Goal: Transaction & Acquisition: Purchase product/service

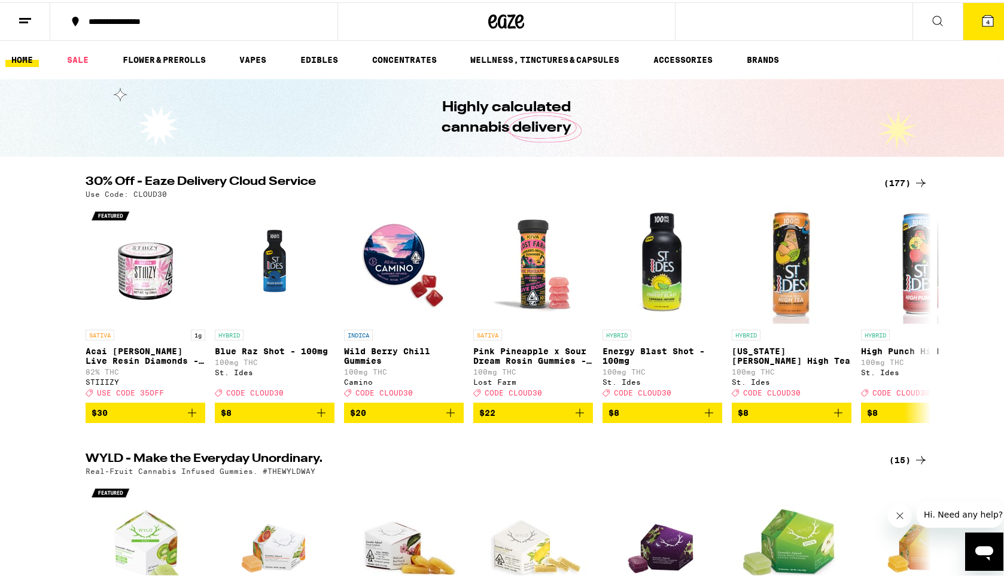
click at [172, 31] on button "**********" at bounding box center [193, 19] width 287 height 36
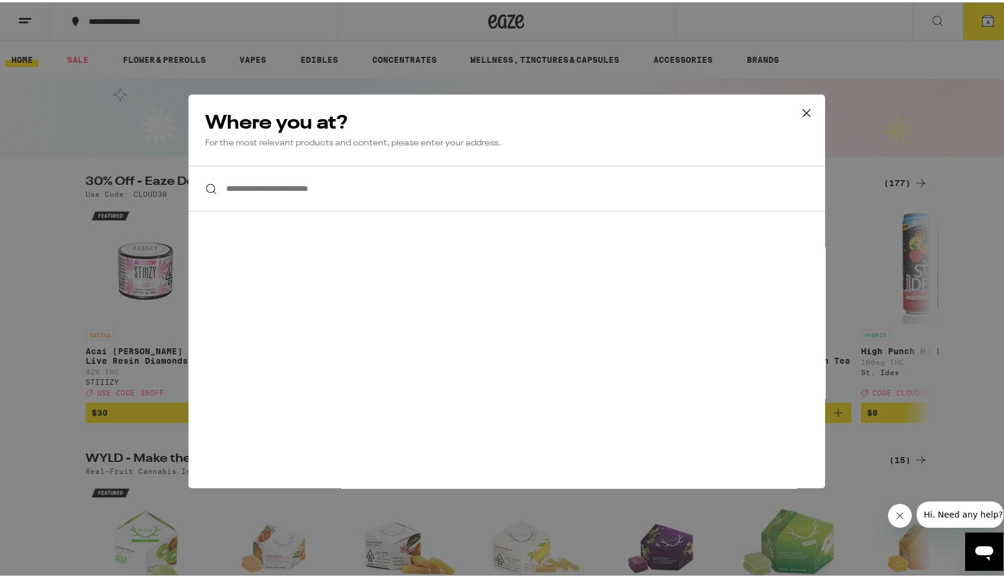
click at [270, 196] on input "**********" at bounding box center [506, 186] width 637 height 46
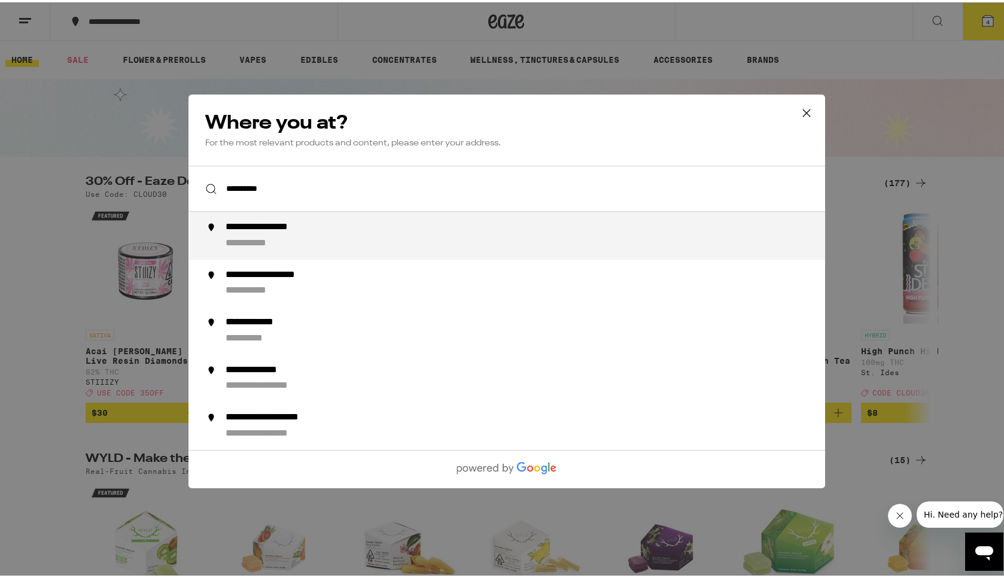
click at [320, 232] on div "**********" at bounding box center [277, 225] width 105 height 13
type input "**********"
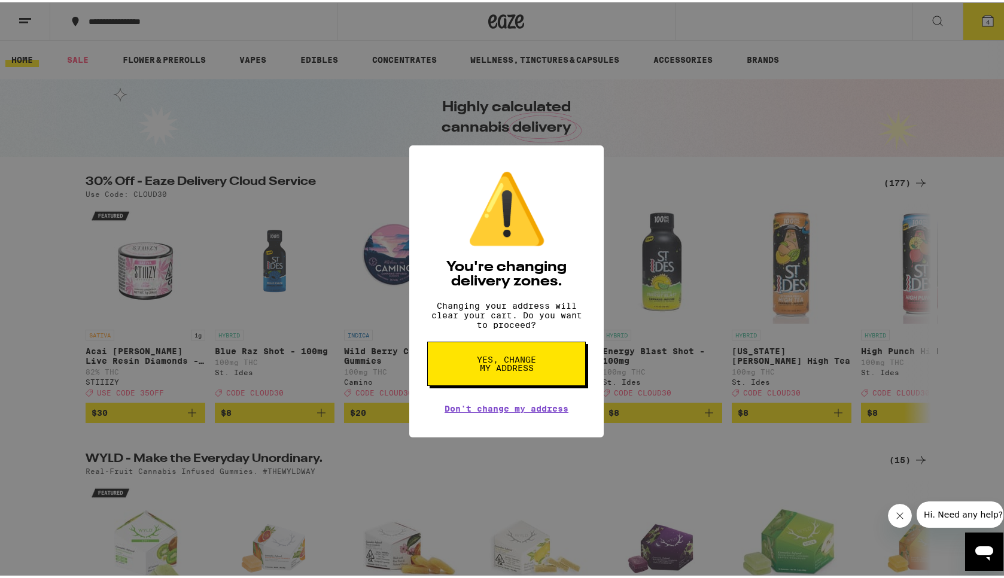
click at [512, 367] on span "Yes, change my address" at bounding box center [507, 361] width 62 height 17
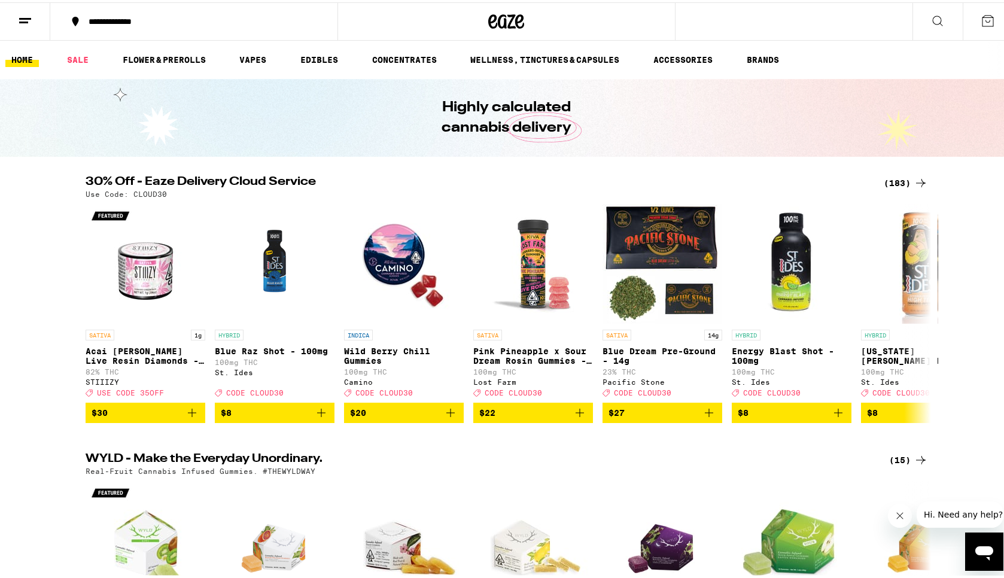
click at [973, 302] on div "30% Off - Eaze Delivery Cloud Service (183) Use Code: CLOUD30 SATIVA 1g Acai [P…" at bounding box center [506, 297] width 1013 height 247
click at [28, 20] on icon at bounding box center [25, 18] width 14 height 14
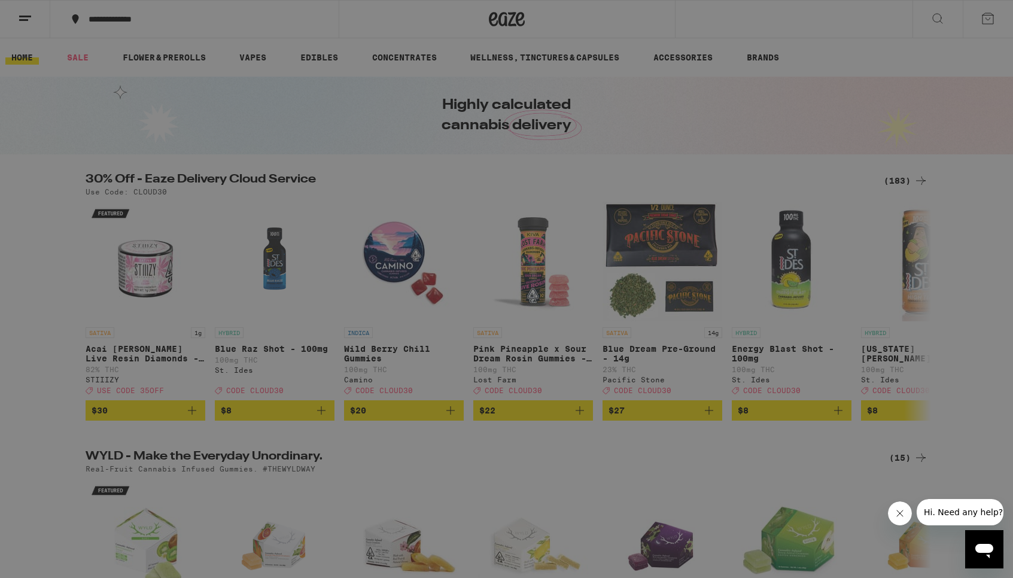
click at [467, 513] on div "Menu Shop Buy It Again Sale Flower & Prerolls Vapes Edibles Concentrates Wellne…" at bounding box center [506, 289] width 1013 height 578
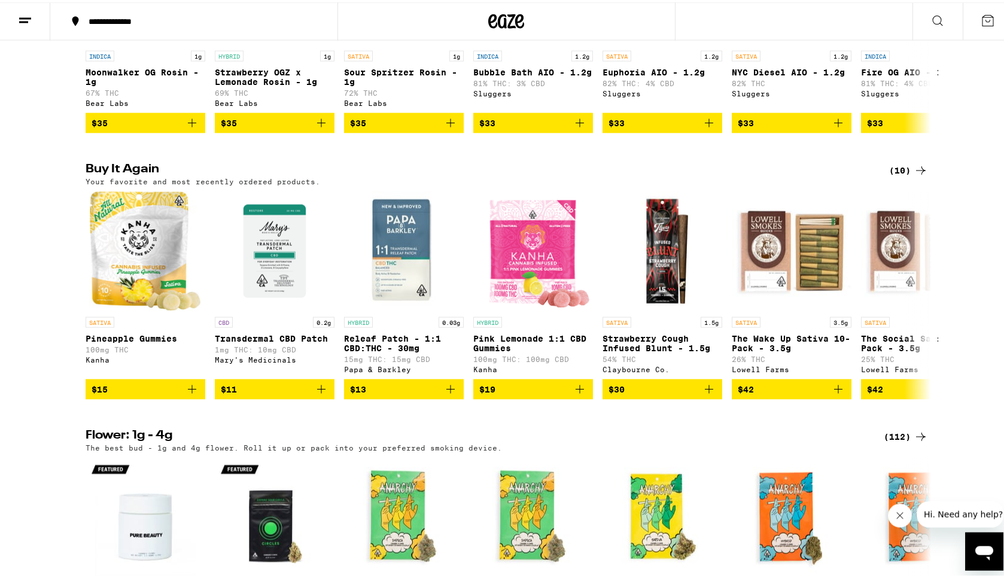
scroll to position [1110, 0]
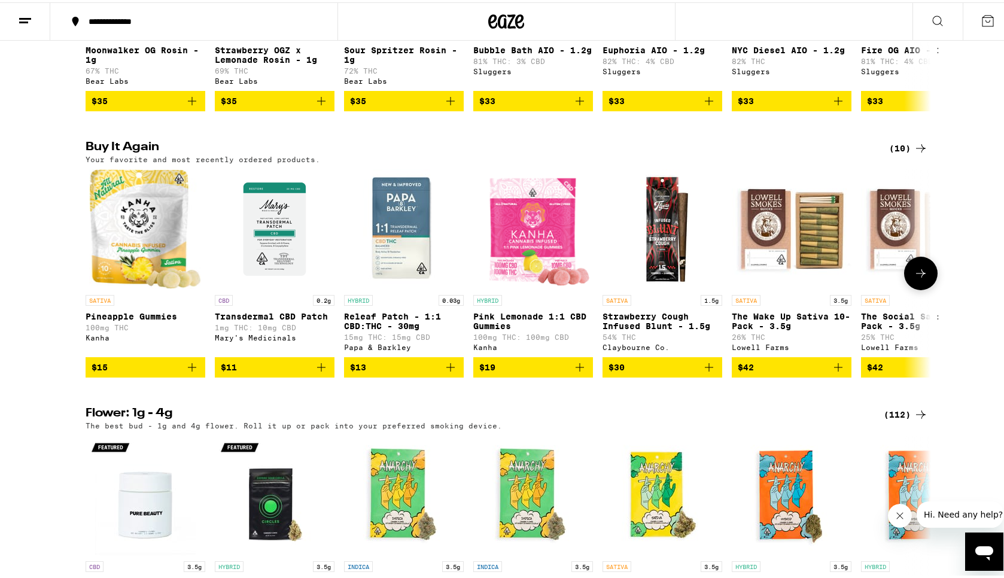
click at [573, 372] on icon "Add to bag" at bounding box center [580, 365] width 14 height 14
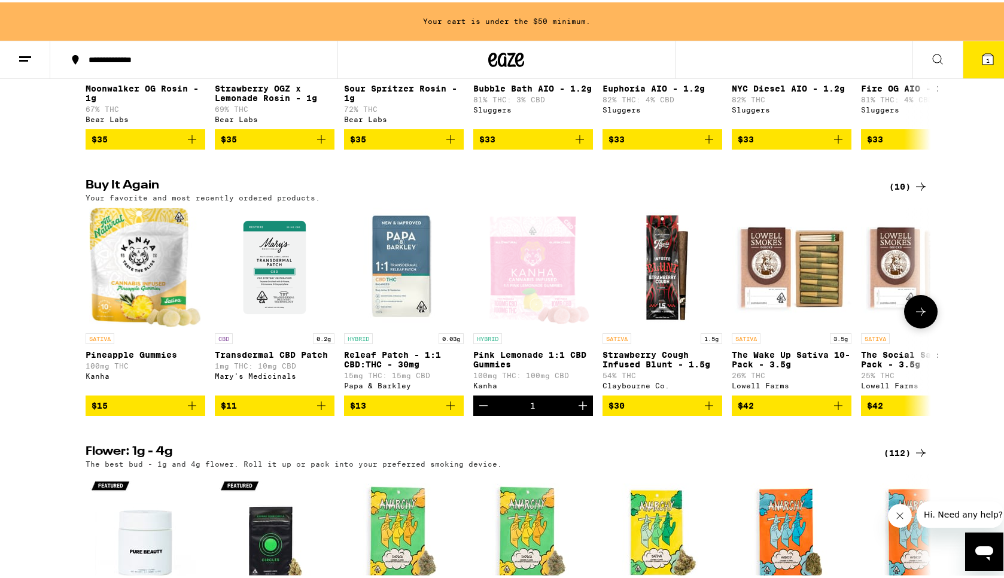
scroll to position [1149, 0]
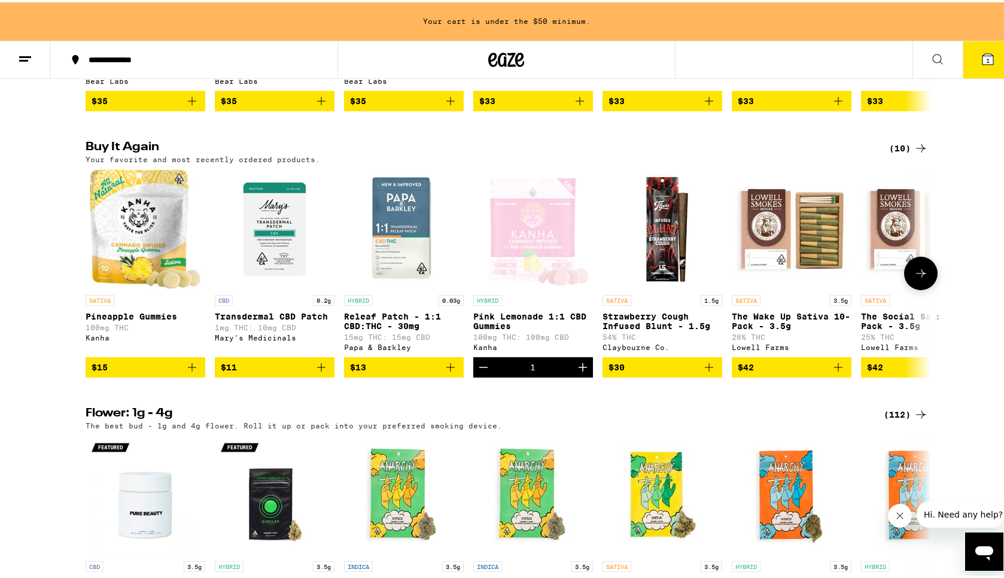
click at [187, 372] on icon "Add to bag" at bounding box center [192, 365] width 14 height 14
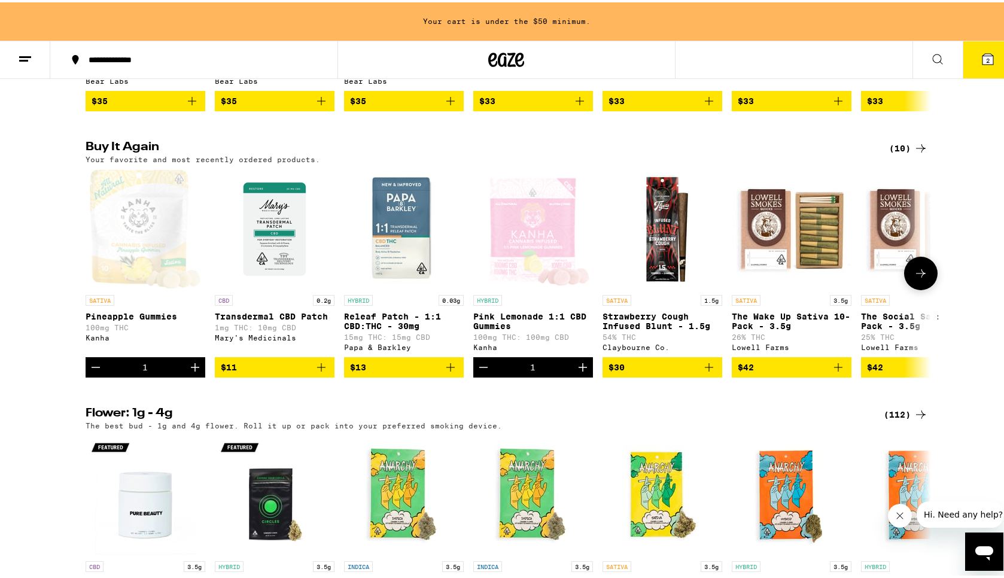
click at [921, 278] on icon at bounding box center [921, 271] width 14 height 14
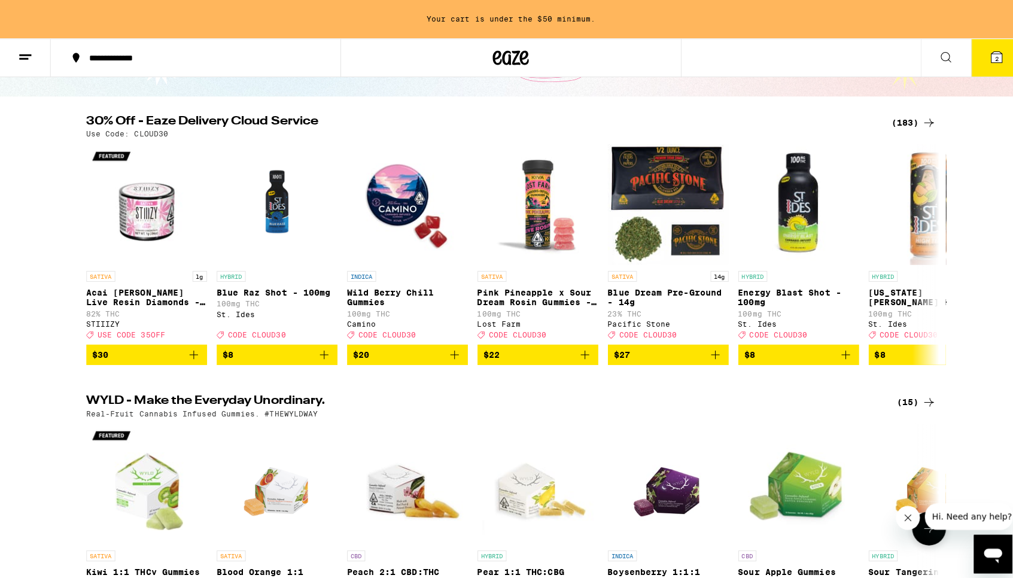
scroll to position [0, 0]
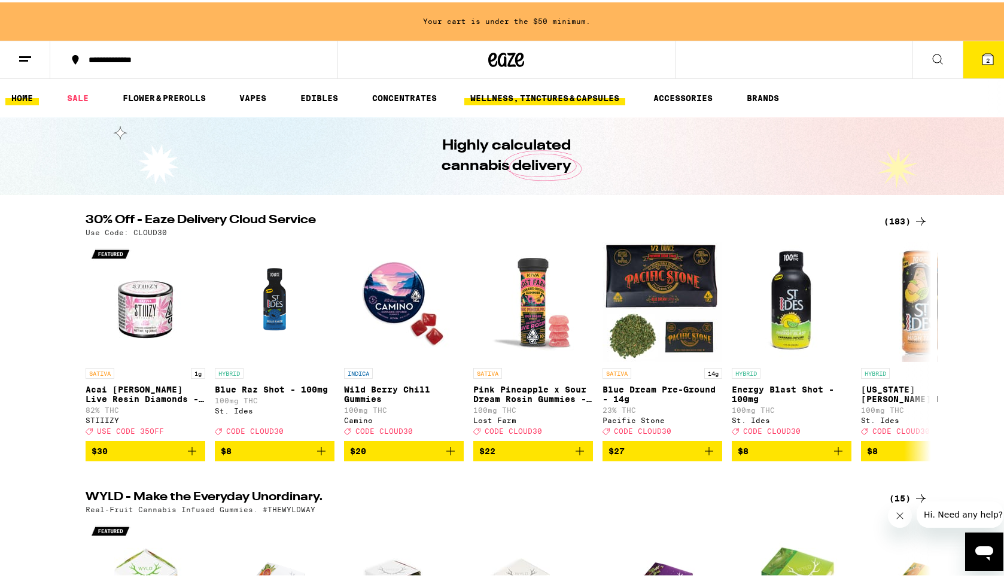
click at [576, 92] on link "WELLNESS, TINCTURES & CAPSULES" at bounding box center [544, 96] width 161 height 14
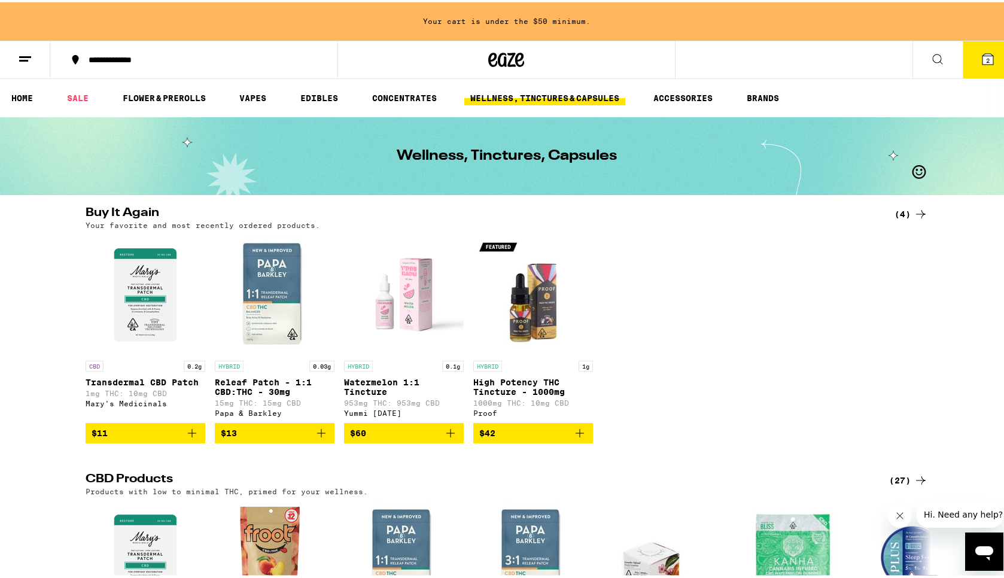
click at [446, 438] on icon "Add to bag" at bounding box center [450, 431] width 14 height 14
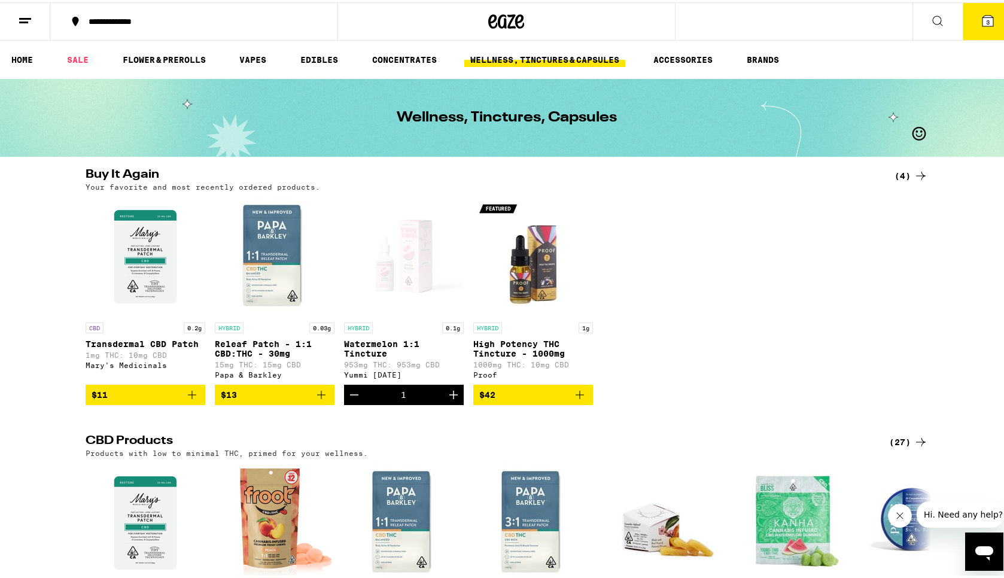
click at [986, 17] on span "3" at bounding box center [988, 19] width 4 height 7
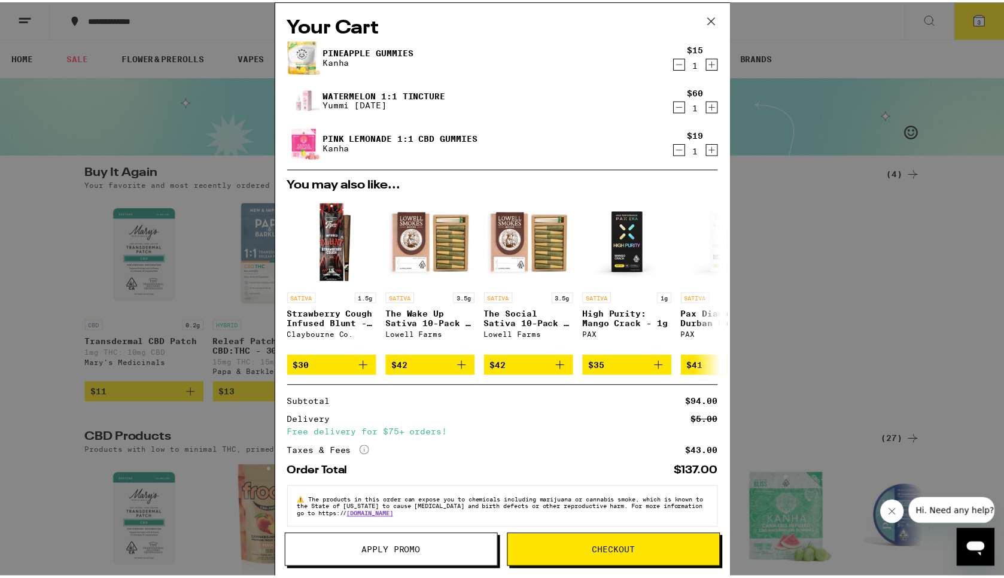
scroll to position [31, 0]
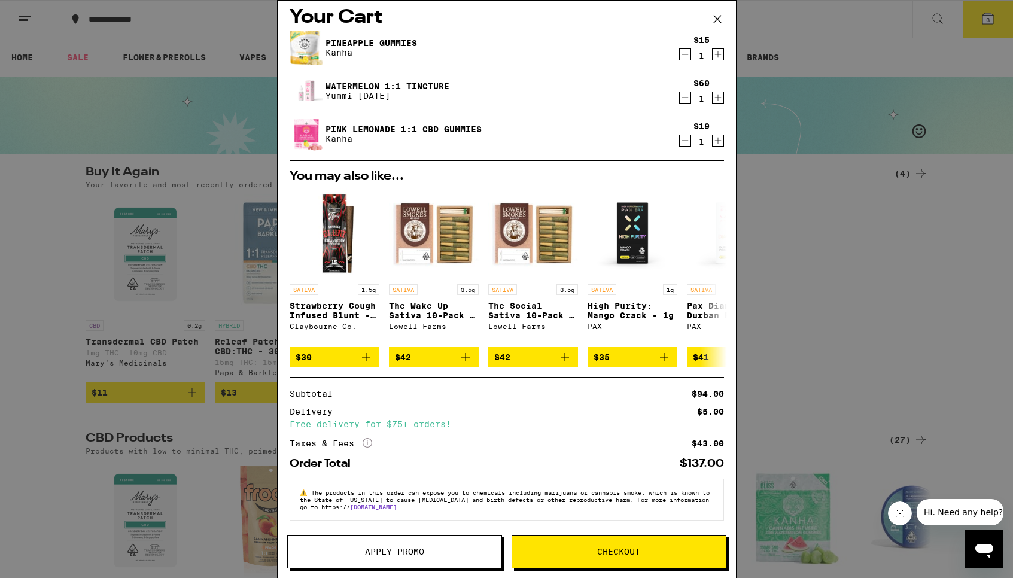
click at [605, 551] on span "Checkout" at bounding box center [618, 551] width 43 height 8
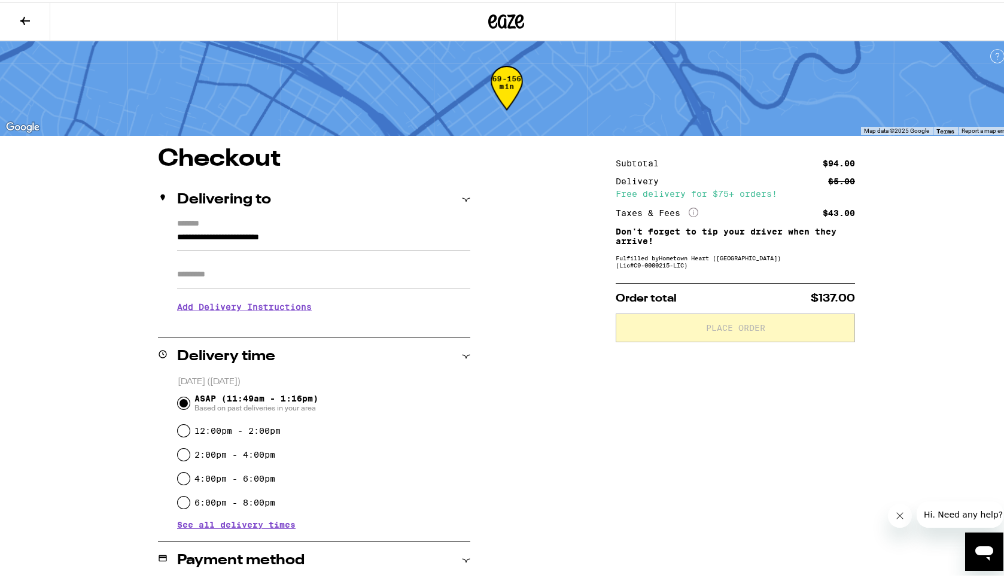
click at [209, 455] on label "2:00pm - 4:00pm" at bounding box center [234, 453] width 81 height 10
click at [190, 455] on input "2:00pm - 4:00pm" at bounding box center [184, 452] width 12 height 12
radio input "true"
click at [228, 479] on label "4:00pm - 6:00pm" at bounding box center [234, 476] width 81 height 10
click at [190, 479] on input "4:00pm - 6:00pm" at bounding box center [184, 476] width 12 height 12
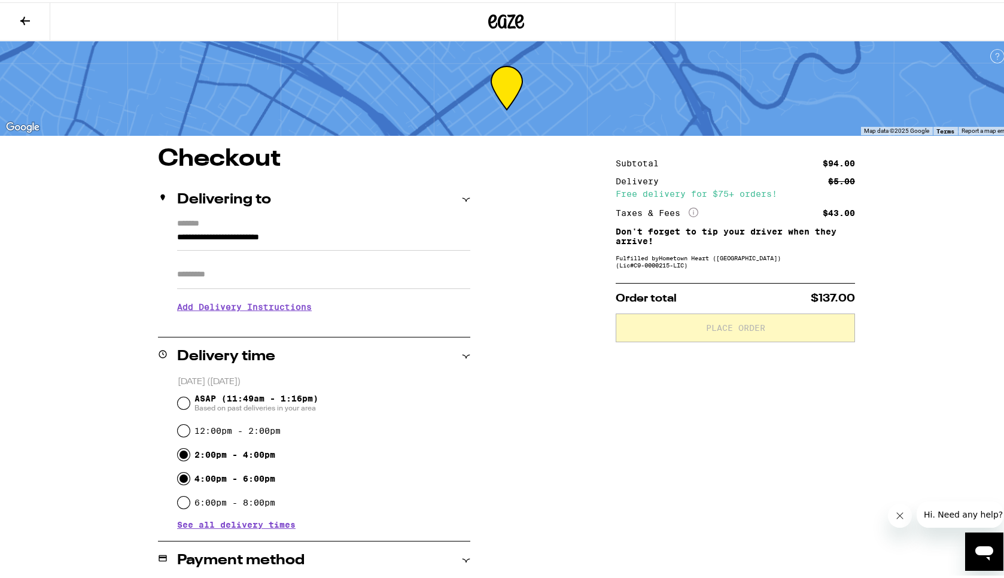
radio input "true"
click at [251, 428] on label "12:00pm - 2:00pm" at bounding box center [237, 429] width 86 height 10
click at [190, 428] on input "12:00pm - 2:00pm" at bounding box center [184, 428] width 12 height 12
radio input "true"
click at [254, 404] on span "Based on past deliveries in your area" at bounding box center [256, 406] width 124 height 10
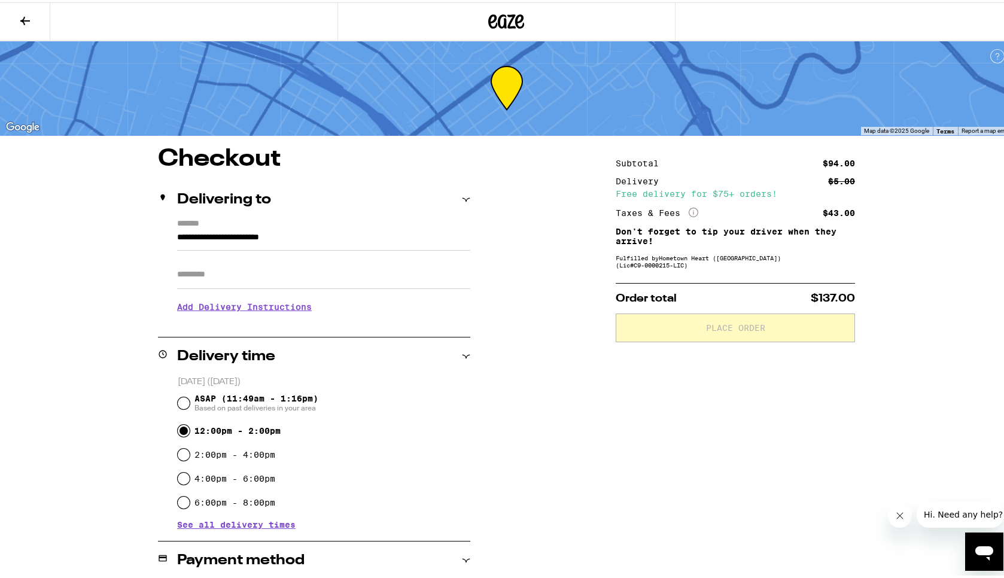
click at [190, 404] on input "ASAP (11:49am - 1:16pm) Based on past deliveries in your area" at bounding box center [184, 401] width 12 height 12
radio input "true"
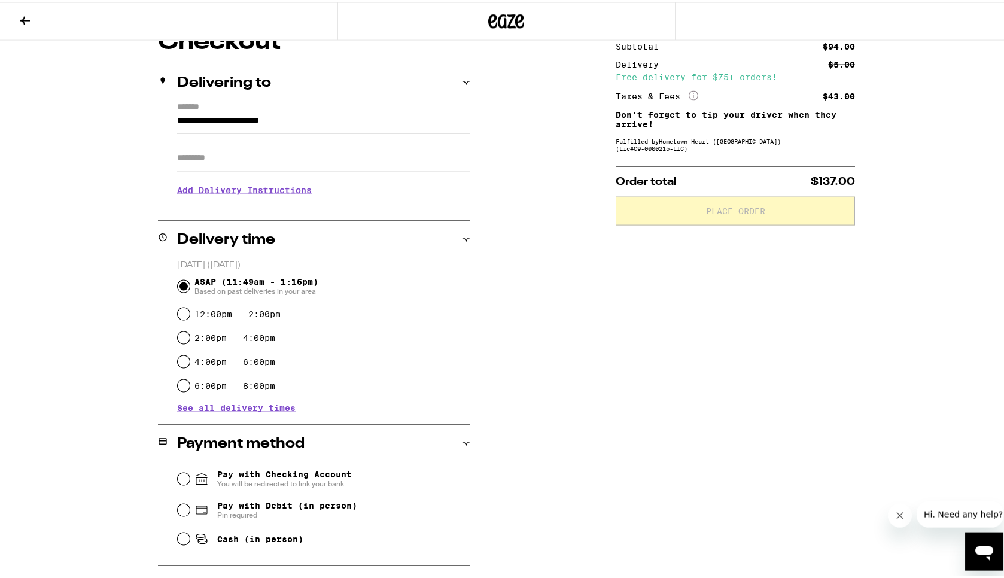
scroll to position [172, 0]
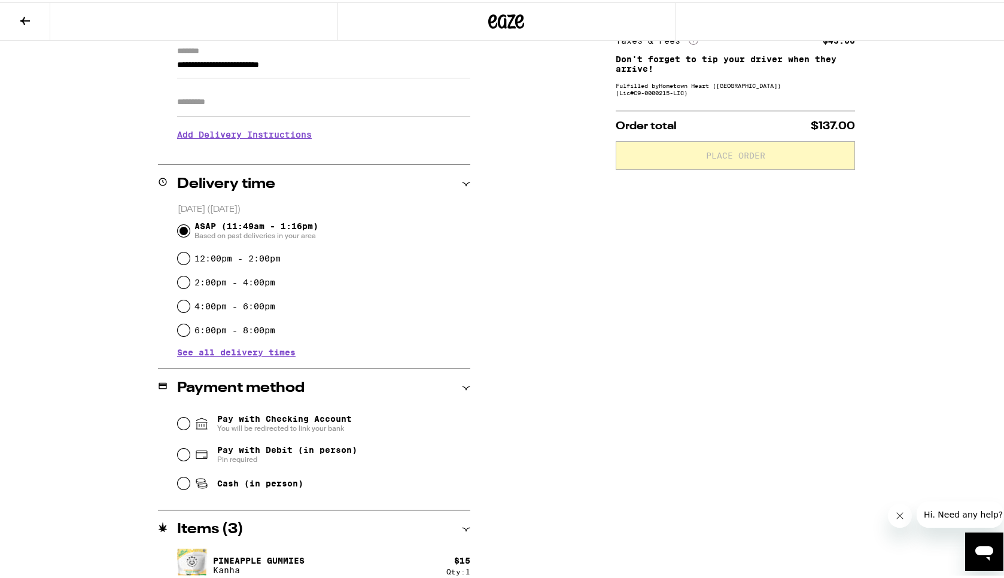
click at [276, 450] on span "Pay with Debit (in person)" at bounding box center [287, 448] width 140 height 10
click at [190, 450] on input "Pay with Debit (in person) Pin required" at bounding box center [184, 452] width 12 height 12
radio input "true"
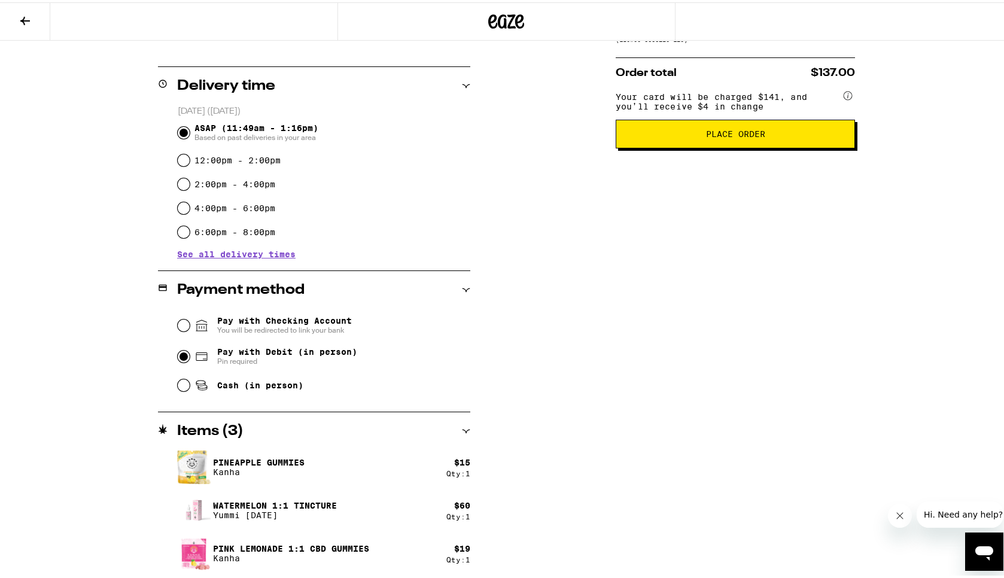
scroll to position [0, 0]
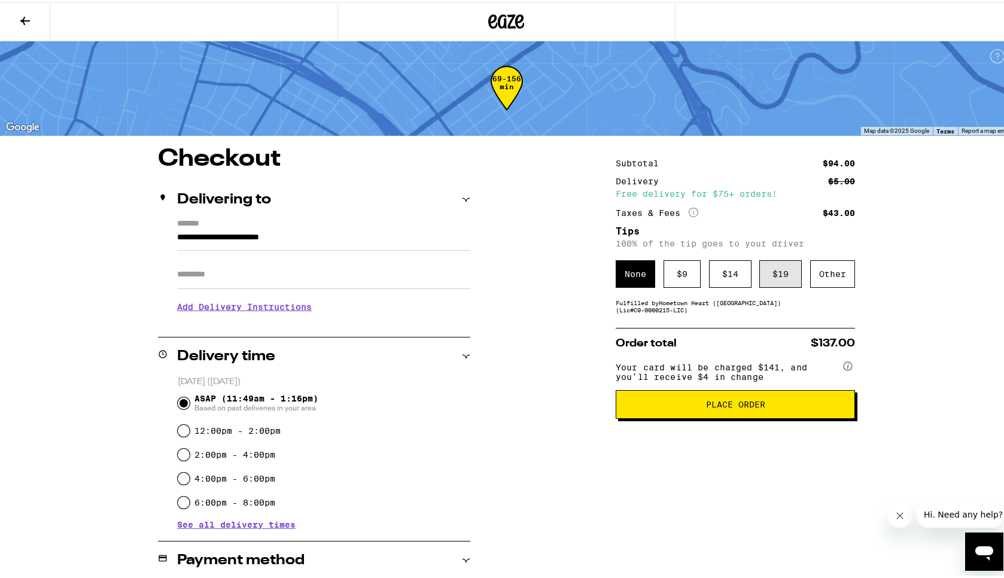
click at [774, 272] on div "$ 19" at bounding box center [780, 272] width 42 height 28
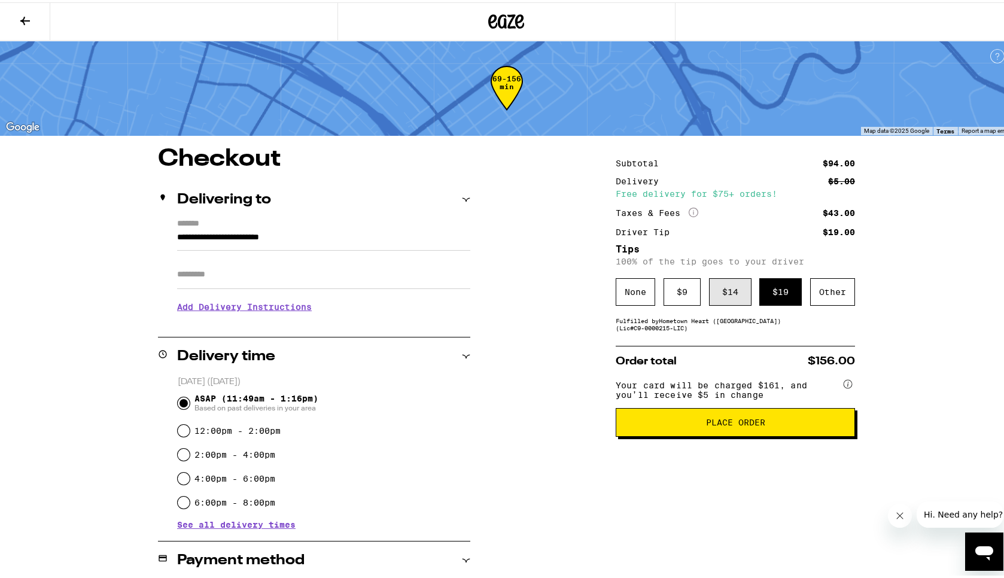
click at [726, 287] on div "$ 14" at bounding box center [730, 290] width 42 height 28
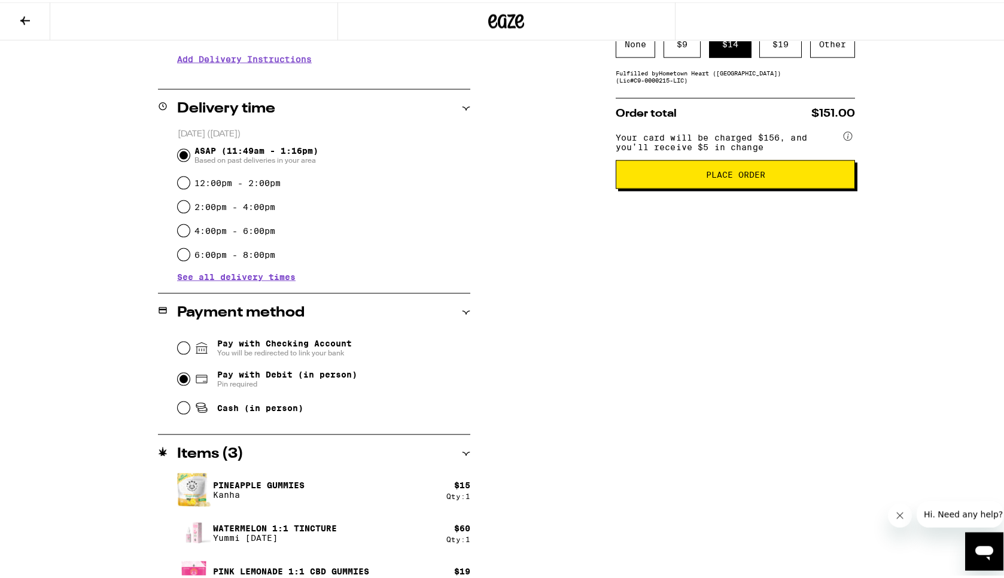
scroll to position [270, 0]
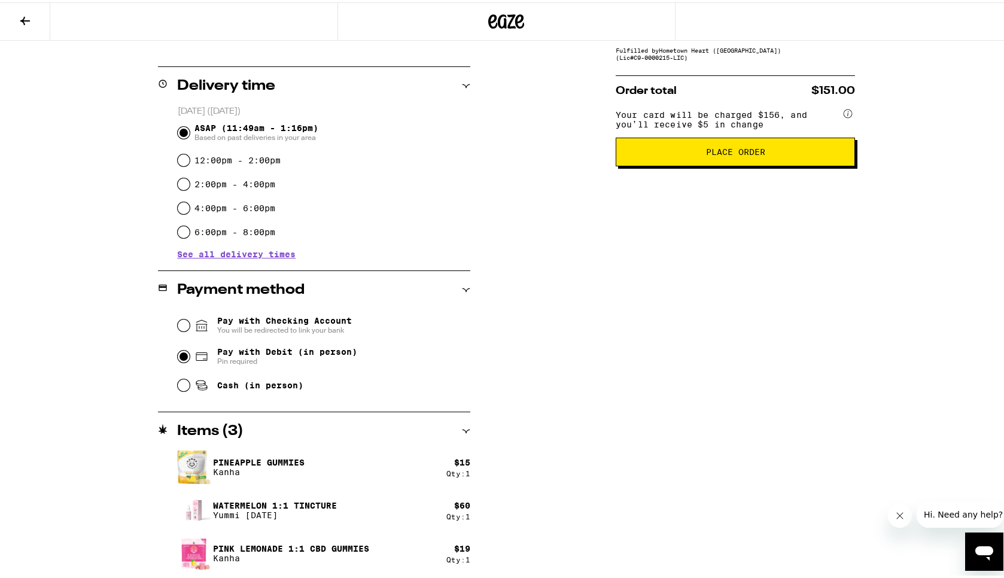
click at [715, 154] on span "Place Order" at bounding box center [735, 149] width 59 height 8
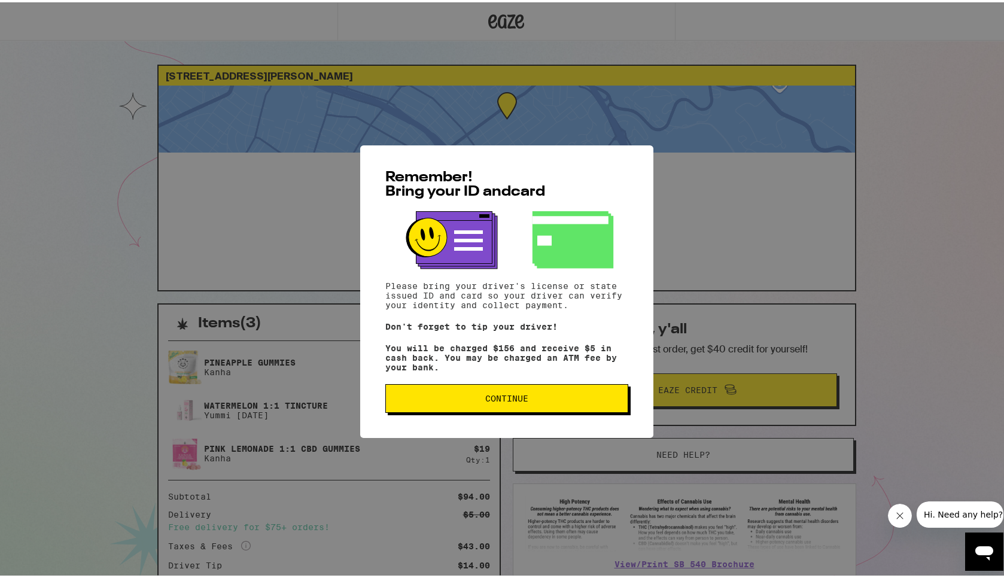
click at [486, 400] on span "Continue" at bounding box center [506, 396] width 43 height 8
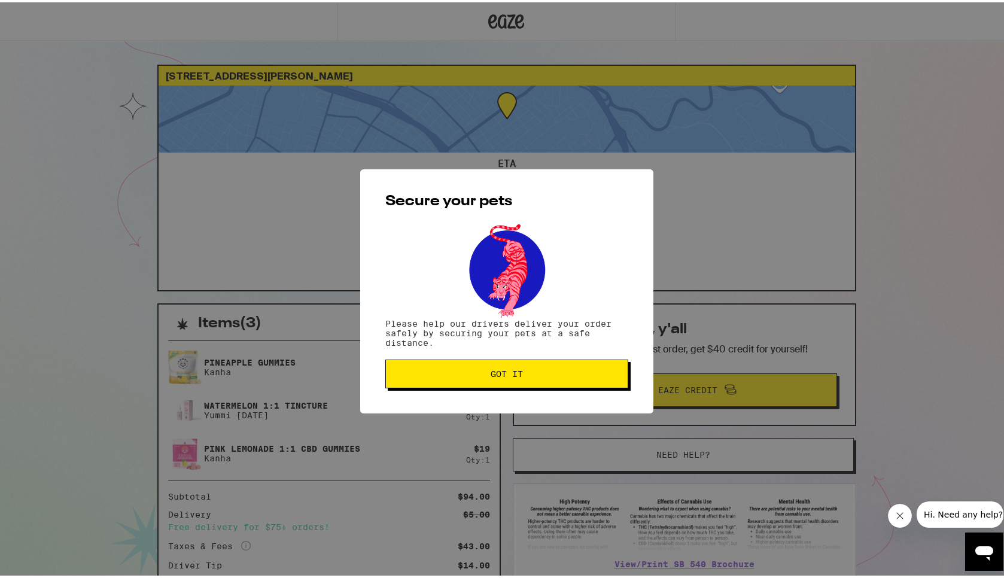
click at [508, 373] on span "Got it" at bounding box center [507, 371] width 32 height 8
